Goal: Check status

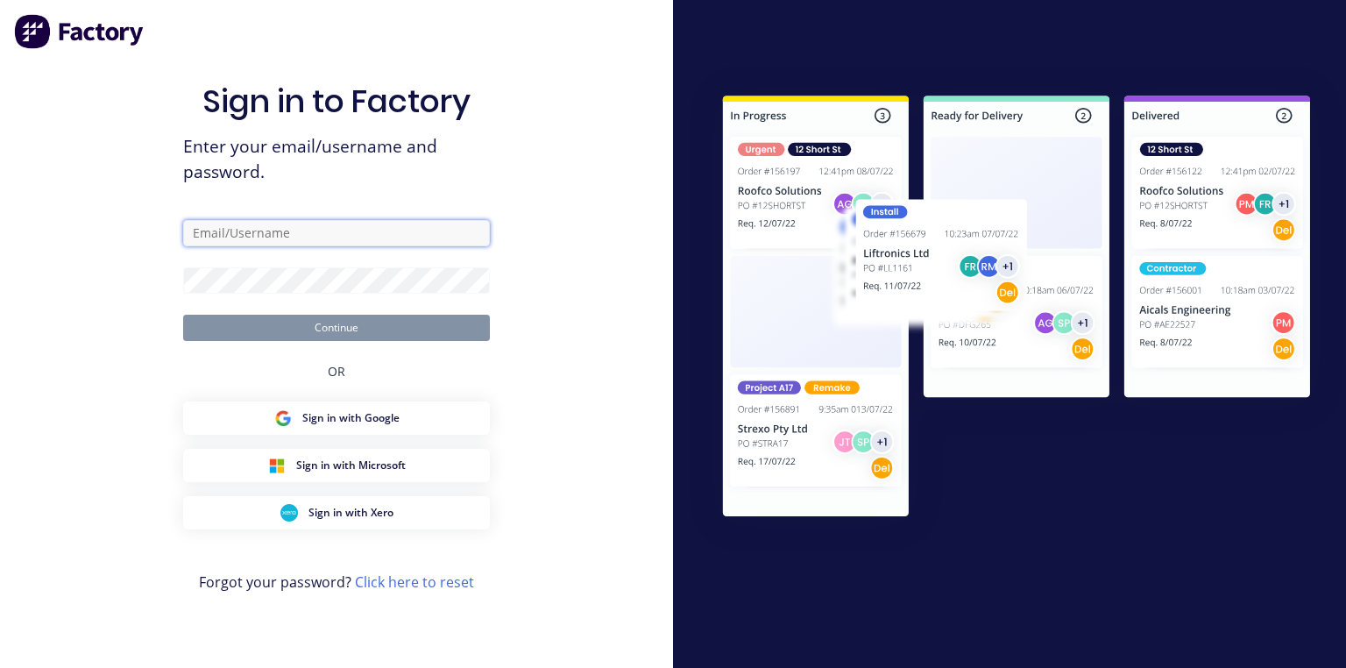
click at [349, 231] on input "text" at bounding box center [336, 233] width 307 height 26
type input "[PERSON_NAME][EMAIL_ADDRESS][DOMAIN_NAME]"
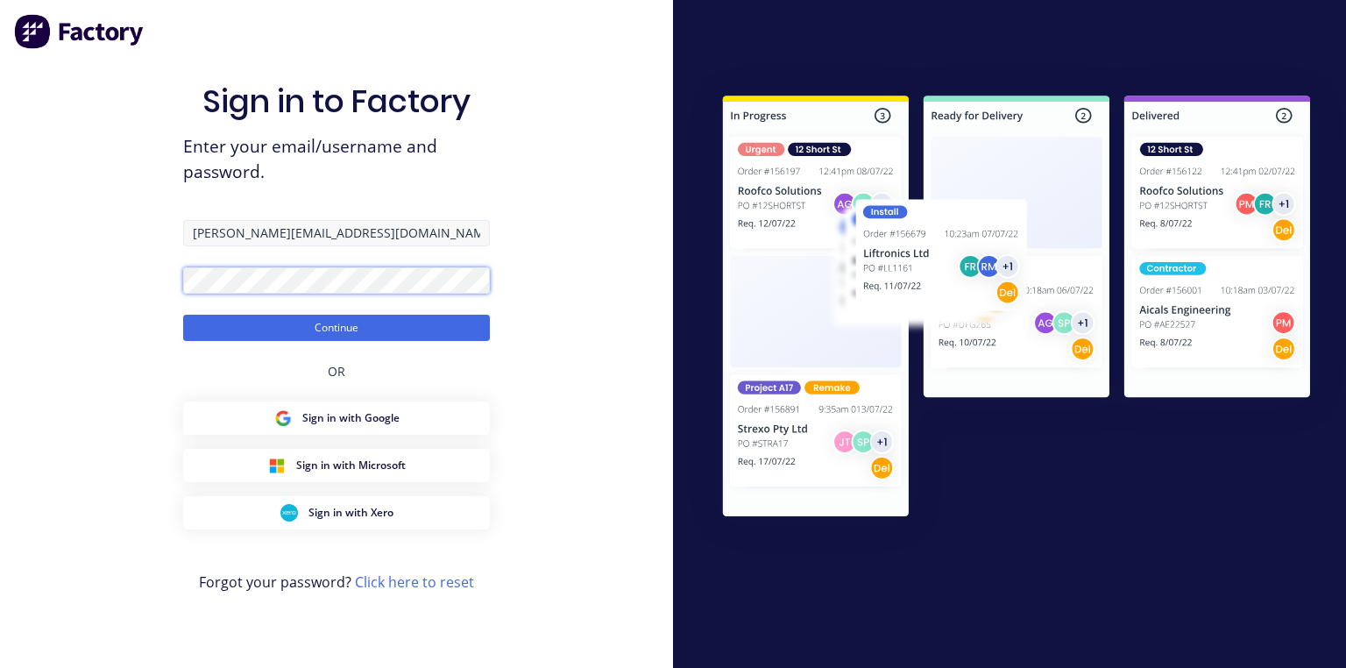
click at [183, 315] on button "Continue" at bounding box center [336, 328] width 307 height 26
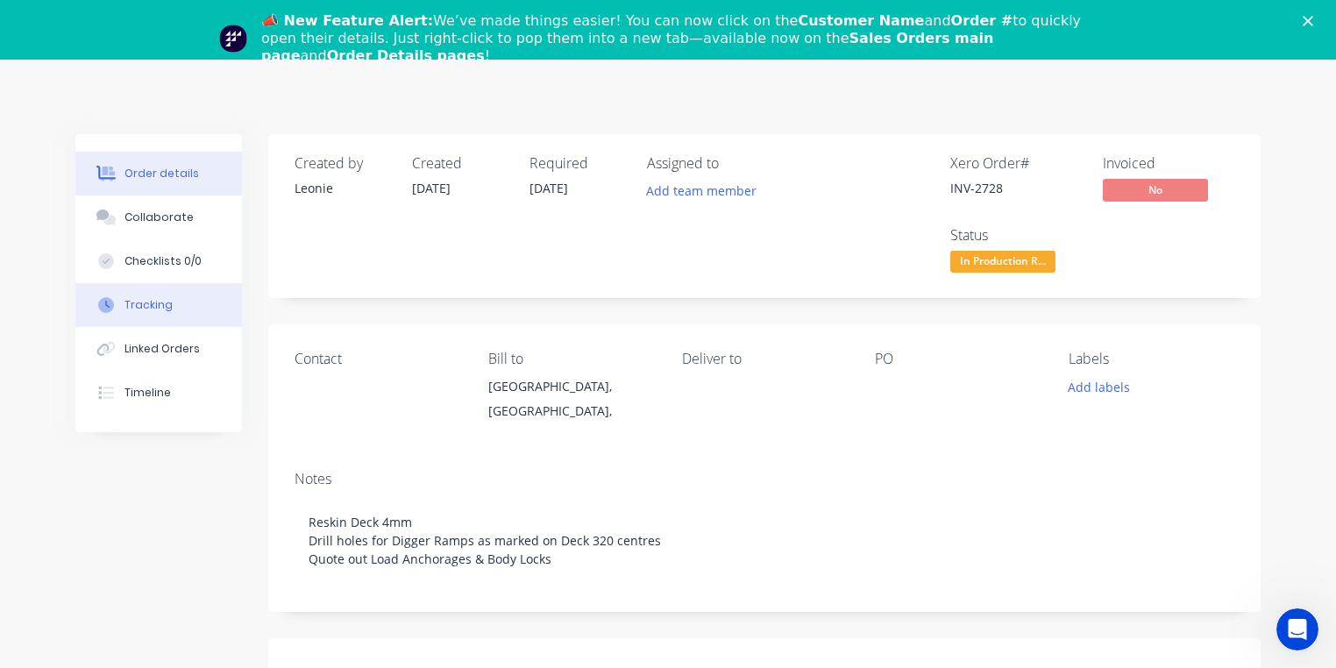
click at [153, 308] on div "Tracking" at bounding box center [148, 305] width 48 height 16
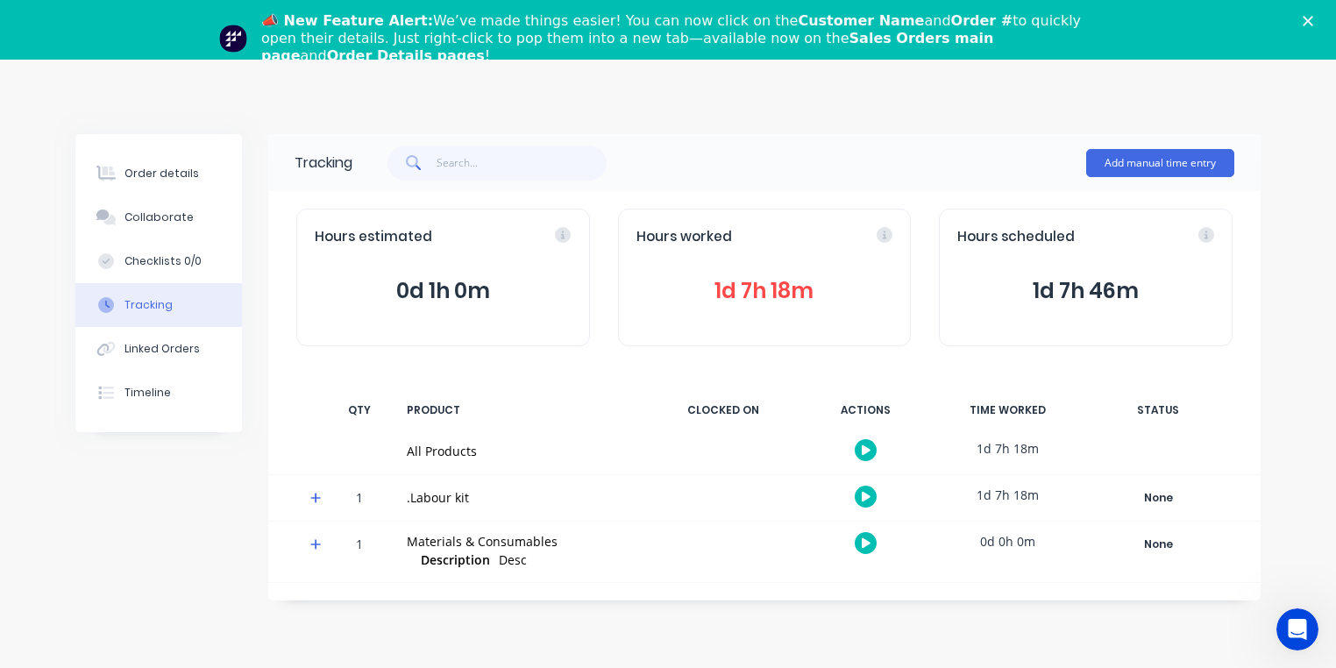
click at [789, 301] on span "1d 7h 18m" at bounding box center [764, 291] width 257 height 32
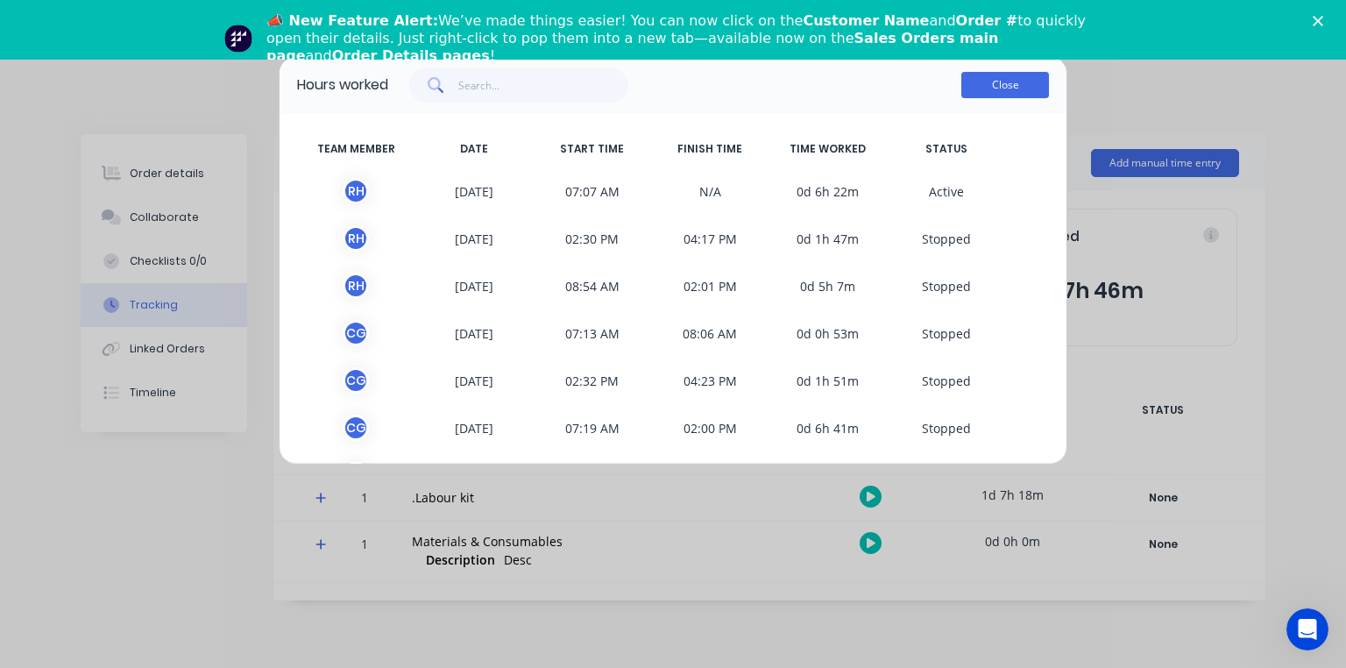
click at [997, 73] on button "Close" at bounding box center [1005, 85] width 88 height 26
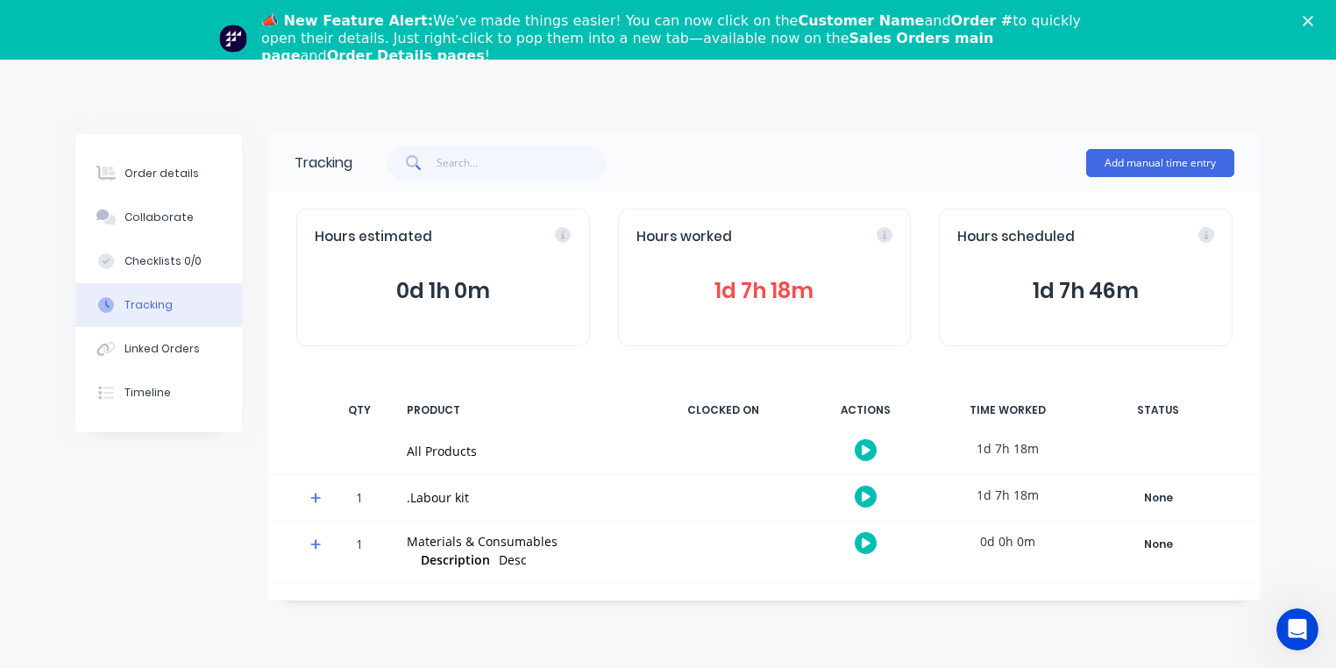
click at [318, 499] on icon at bounding box center [315, 498] width 11 height 12
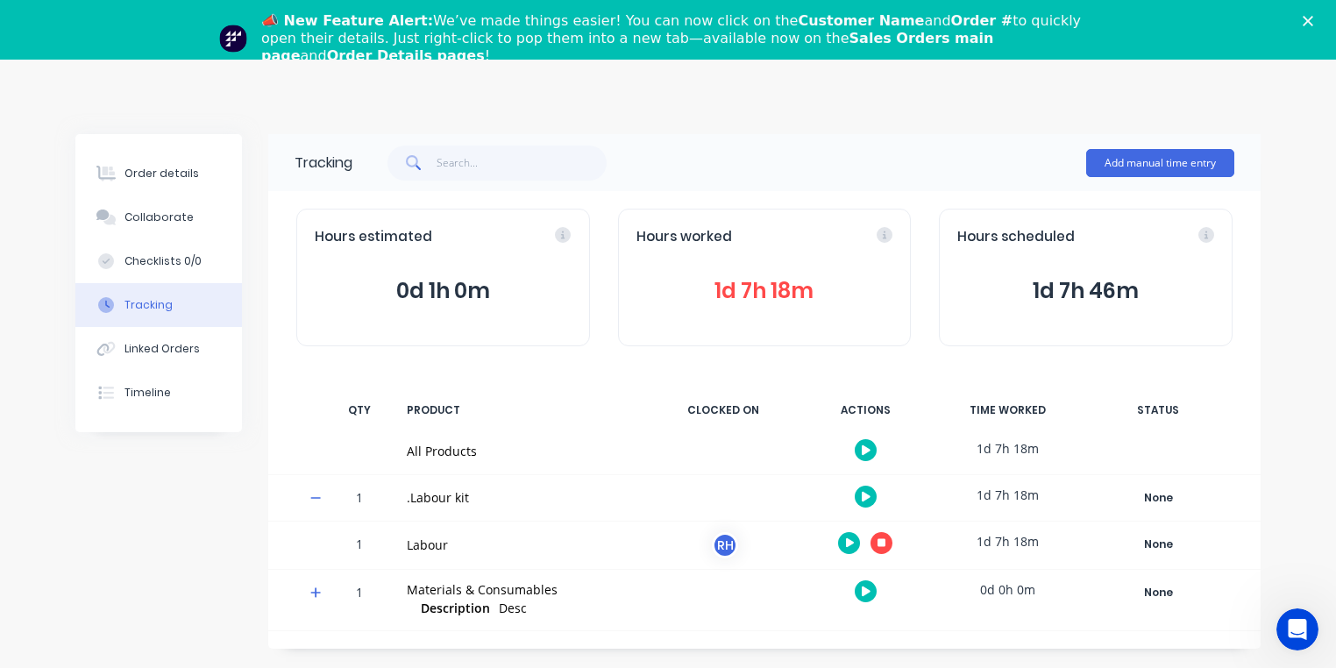
click at [726, 295] on span "1d 7h 18m" at bounding box center [764, 291] width 257 height 32
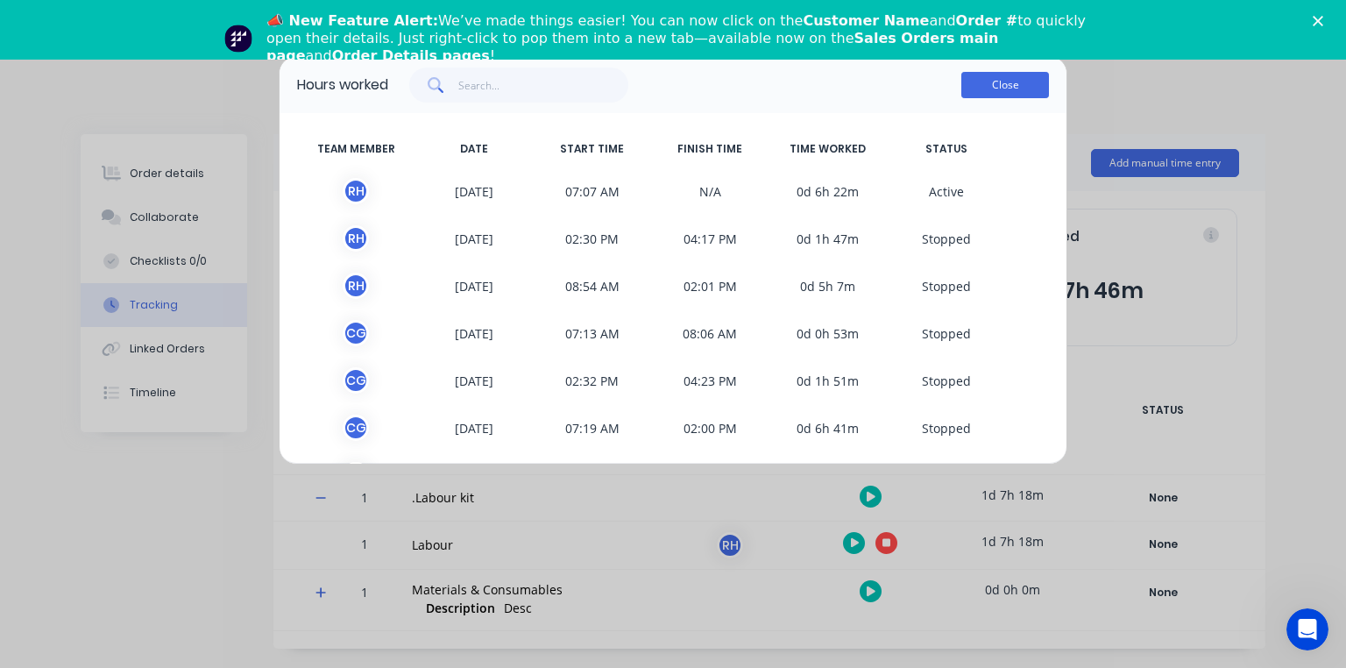
click at [997, 90] on button "Close" at bounding box center [1005, 85] width 88 height 26
